Goal: Find specific page/section: Find specific page/section

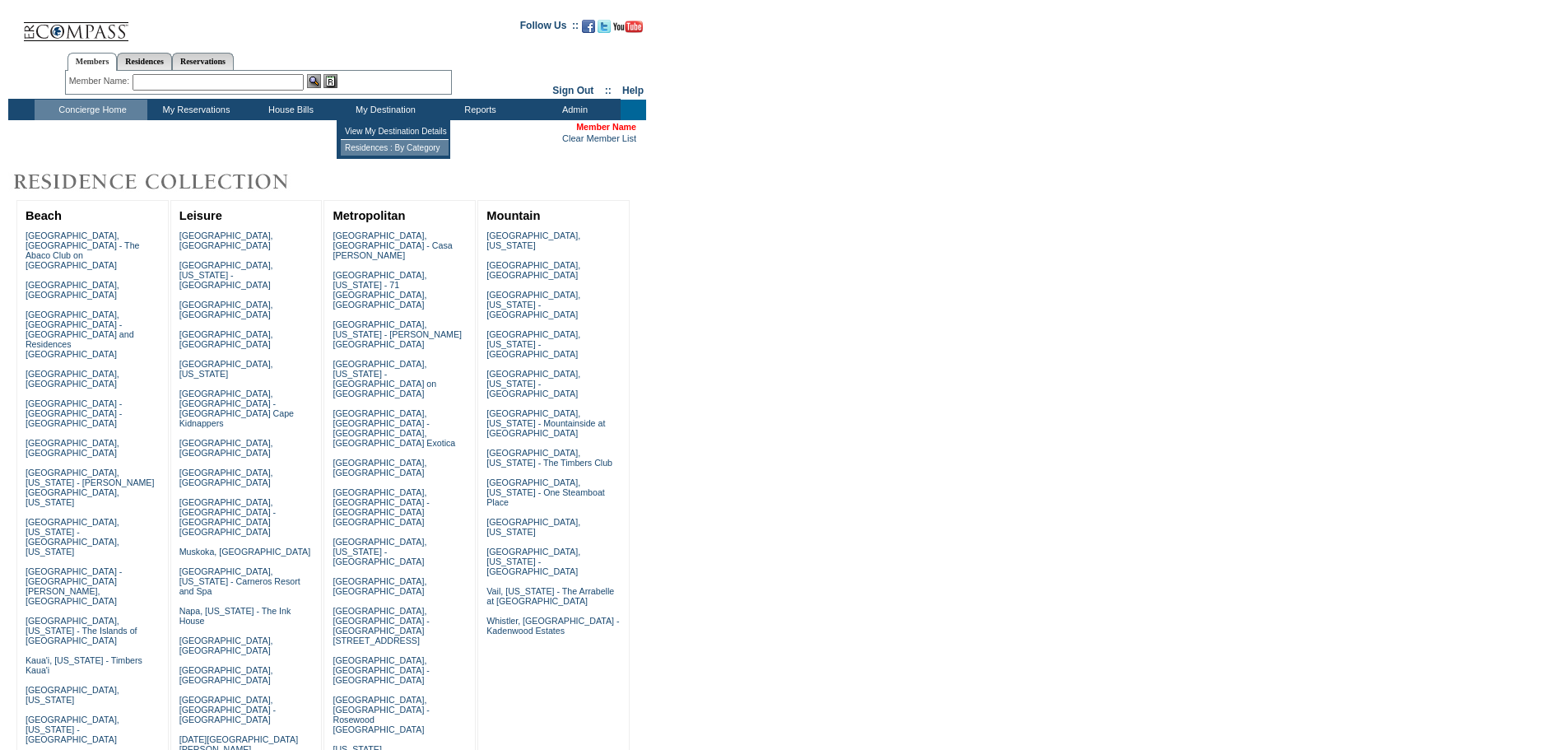
click at [387, 147] on td "Residences : By Category" at bounding box center [394, 148] width 108 height 15
click at [388, 112] on td "My Destination" at bounding box center [384, 110] width 95 height 21
click at [392, 137] on td "View My Destination Details" at bounding box center [394, 131] width 108 height 16
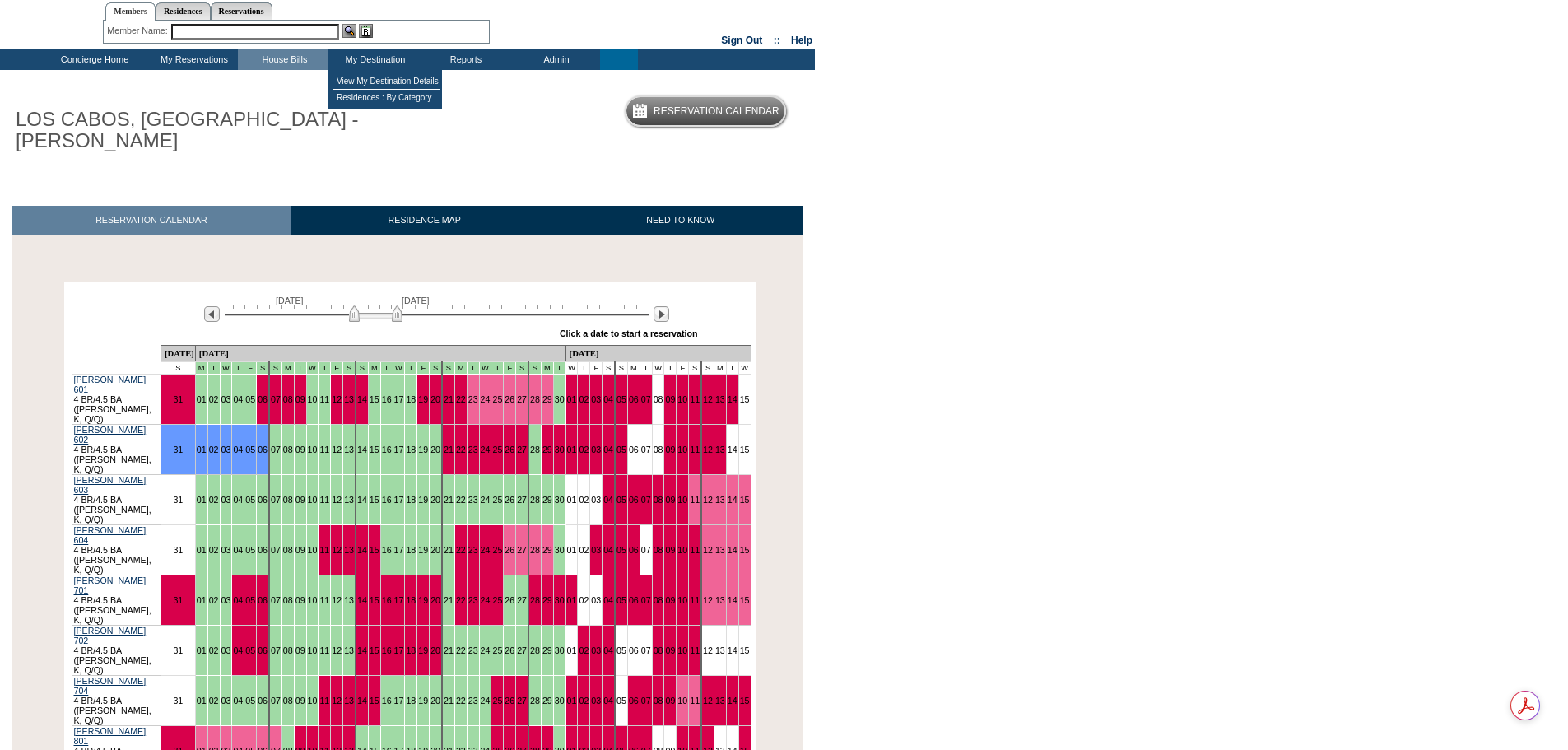
scroll to position [83, 0]
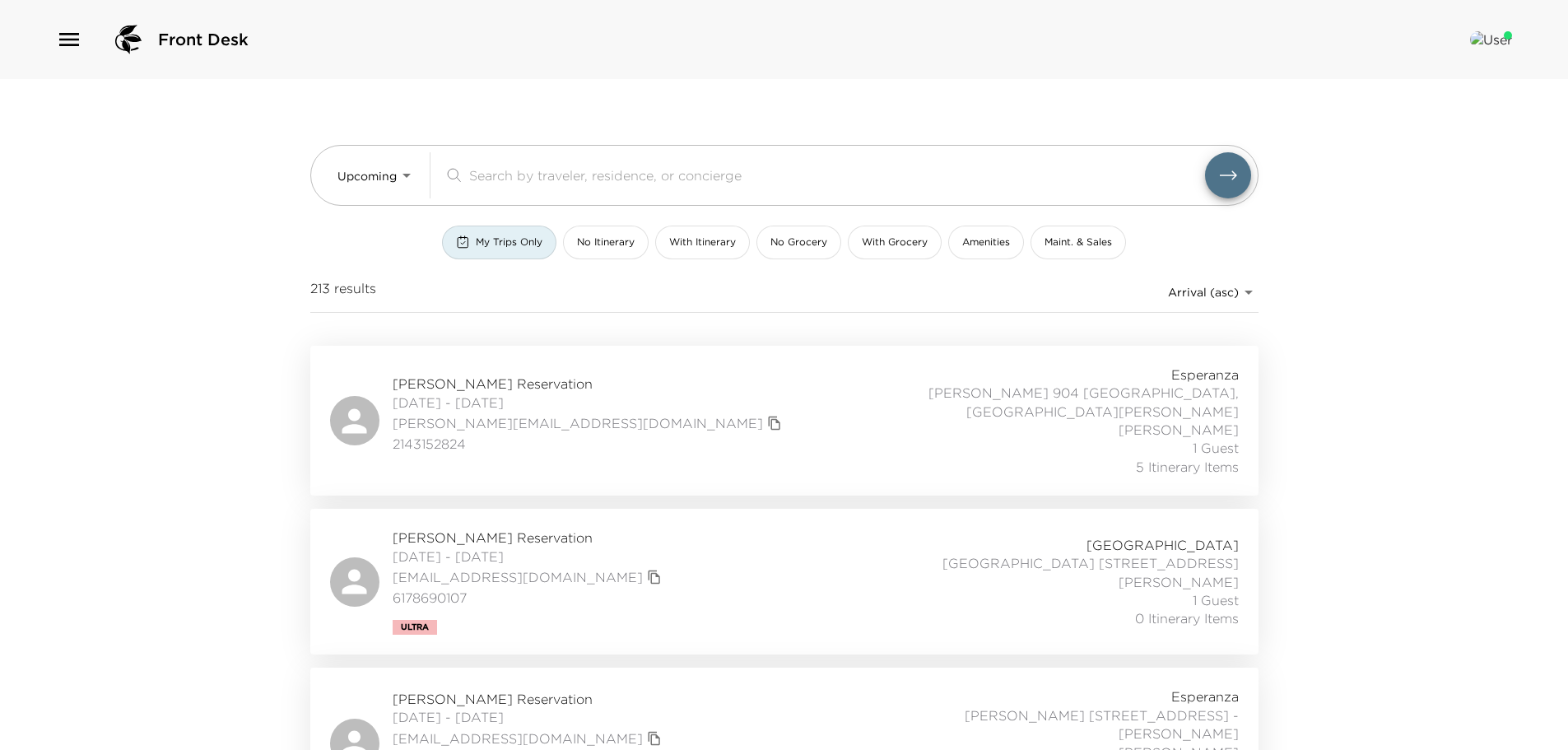
scroll to position [247, 0]
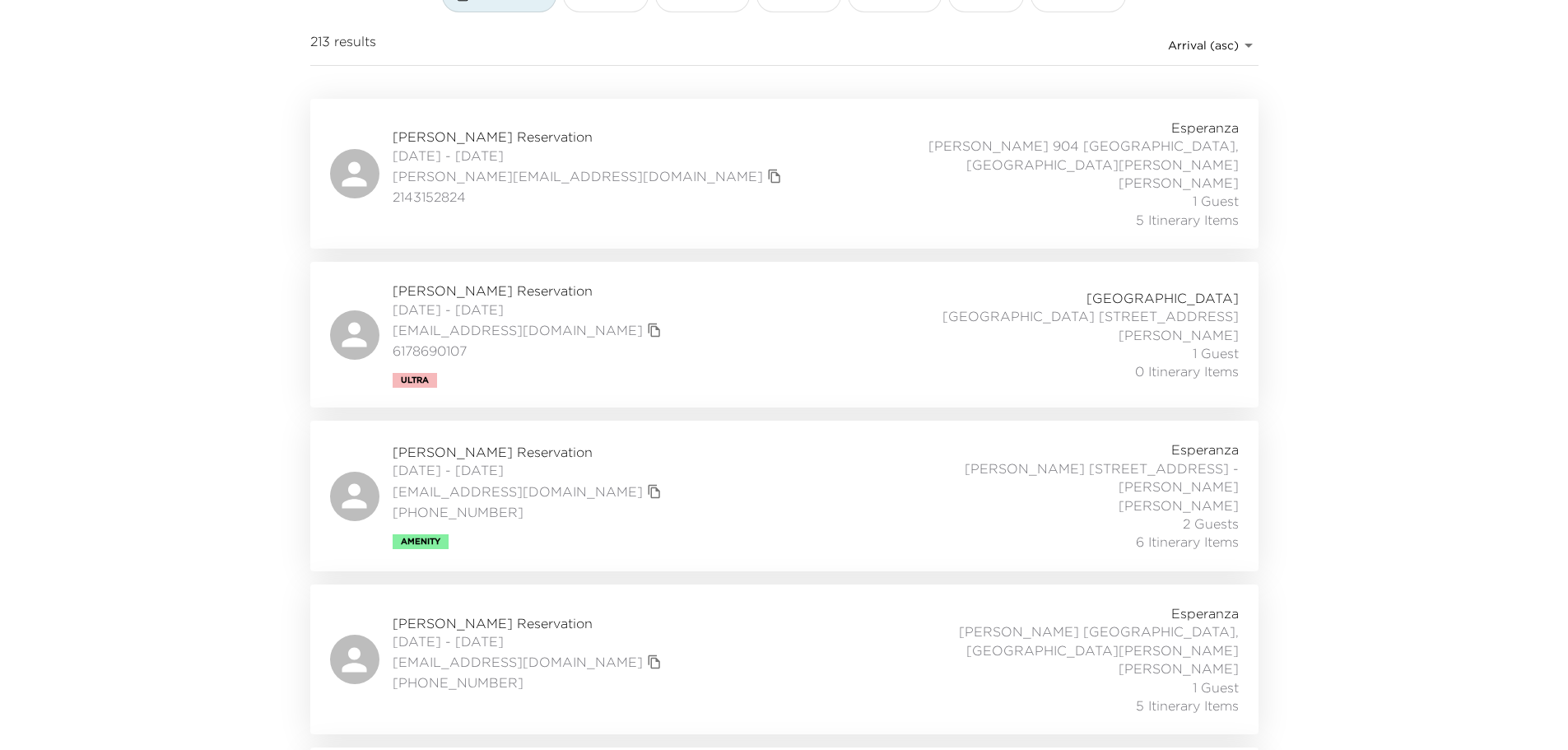
type button "my-trips-only"
